Goal: Transaction & Acquisition: Purchase product/service

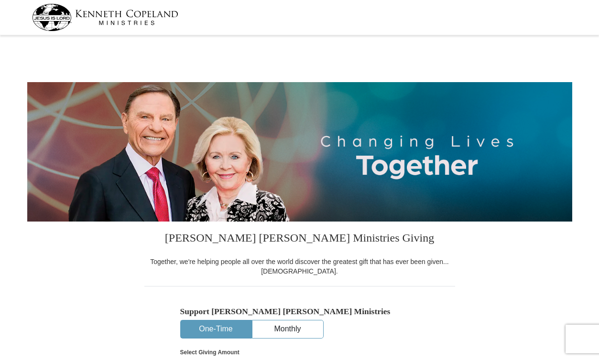
select select "AB"
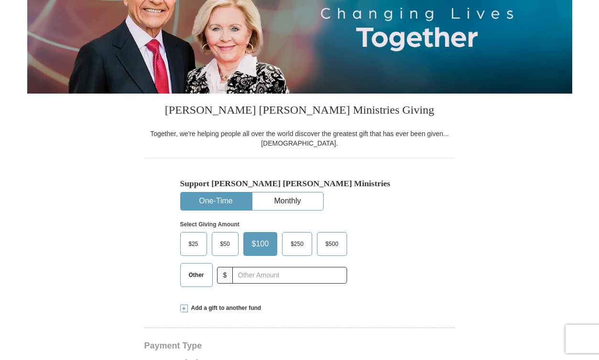
scroll to position [151, 0]
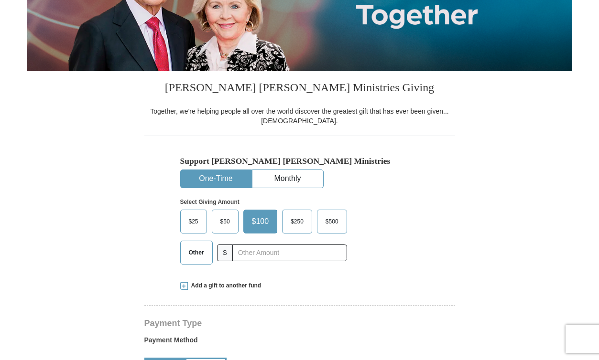
click at [224, 289] on span "Add a gift to another fund" at bounding box center [225, 286] width 74 height 8
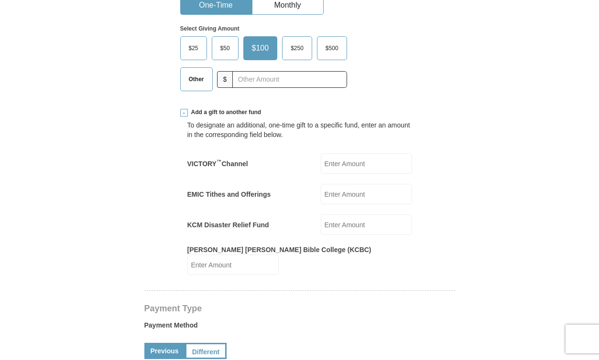
scroll to position [341, 0]
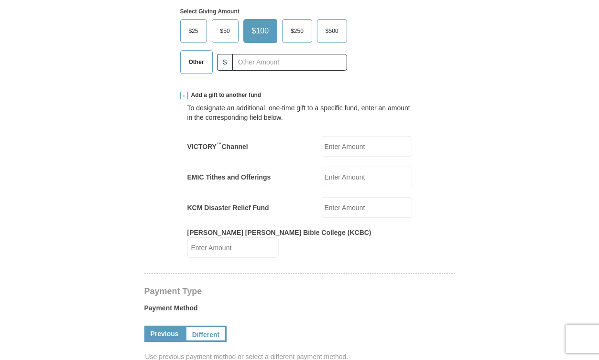
click at [358, 171] on input "EMIC Tithes and Offerings" at bounding box center [366, 177] width 91 height 21
type input "70"
click at [199, 60] on span "Other" at bounding box center [196, 62] width 25 height 14
click at [0, 0] on input "Other" at bounding box center [0, 0] width 0 height 0
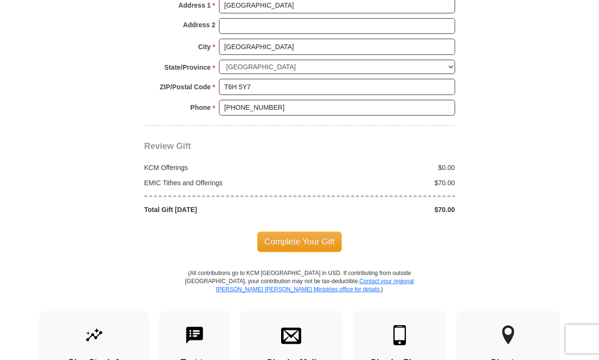
scroll to position [965, 0]
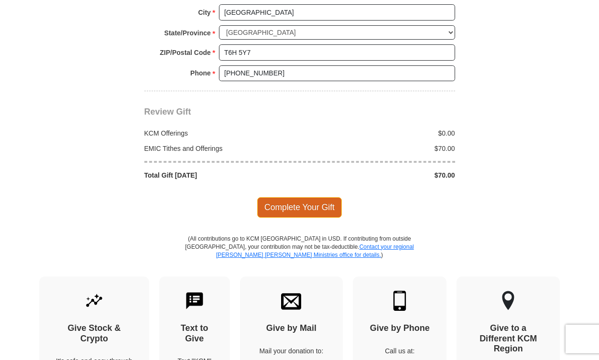
click at [280, 197] on span "Complete Your Gift" at bounding box center [299, 207] width 85 height 20
